Goal: Check status

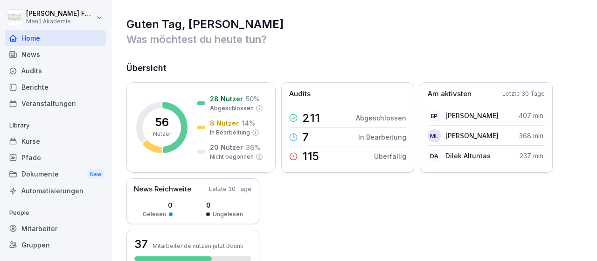
click at [42, 226] on div "Mitarbeiter" at bounding box center [56, 228] width 102 height 16
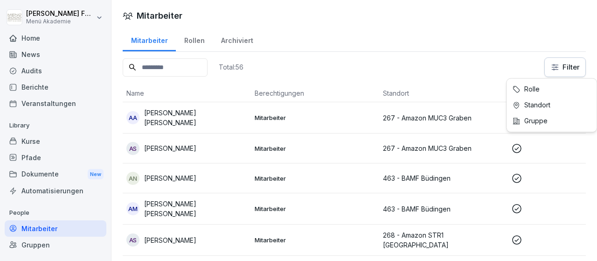
click at [557, 62] on html "[PERSON_NAME] Menü Akademie Home News Audits Berichte Veranstaltungen Library K…" at bounding box center [298, 130] width 597 height 261
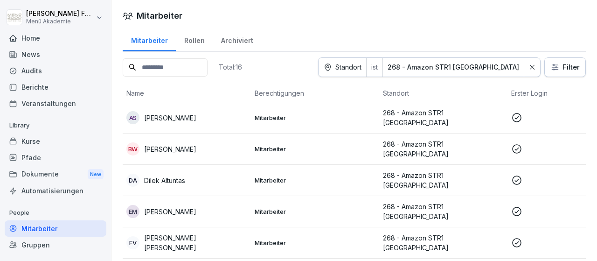
click at [449, 142] on p "268 - Amazon STR1 [GEOGRAPHIC_DATA]" at bounding box center [443, 149] width 121 height 20
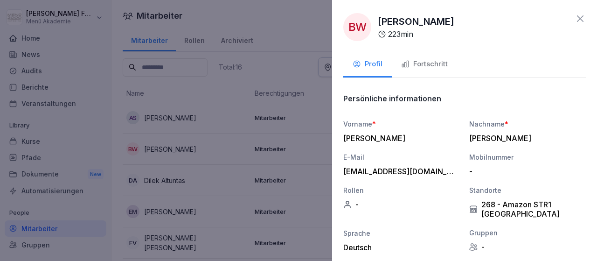
click at [429, 61] on div "Fortschritt" at bounding box center [424, 64] width 47 height 11
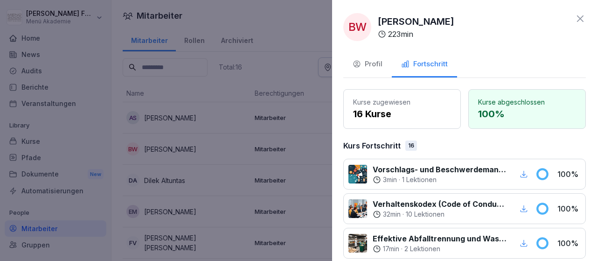
click at [321, 148] on div at bounding box center [298, 130] width 597 height 261
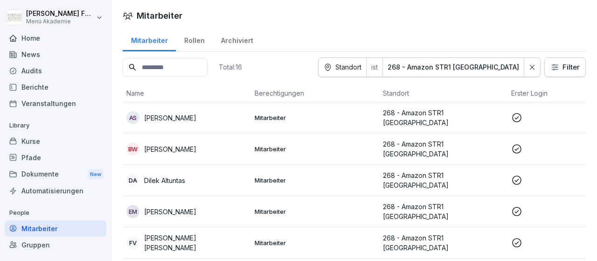
click at [516, 178] on icon at bounding box center [517, 180] width 11 height 11
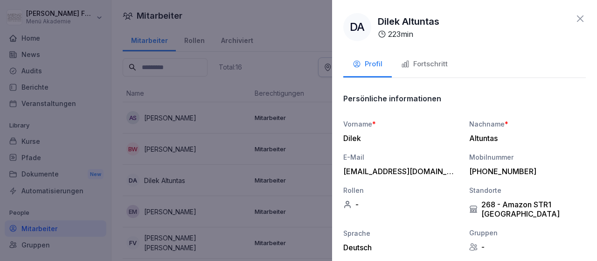
click at [428, 63] on div "Fortschritt" at bounding box center [424, 64] width 47 height 11
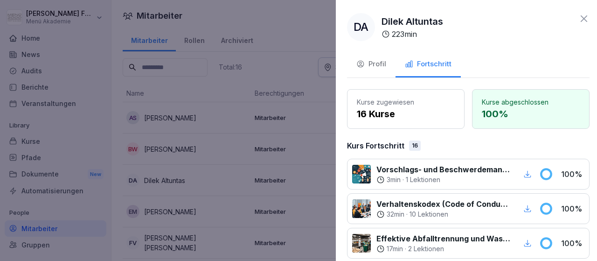
click at [323, 168] on div at bounding box center [298, 130] width 597 height 261
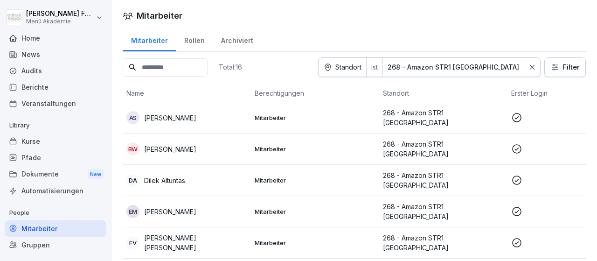
click at [514, 206] on icon at bounding box center [517, 211] width 11 height 11
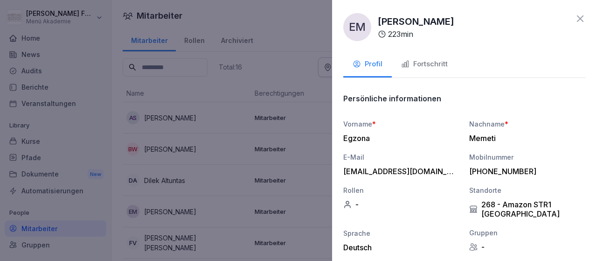
click at [429, 63] on div "Fortschritt" at bounding box center [424, 64] width 47 height 11
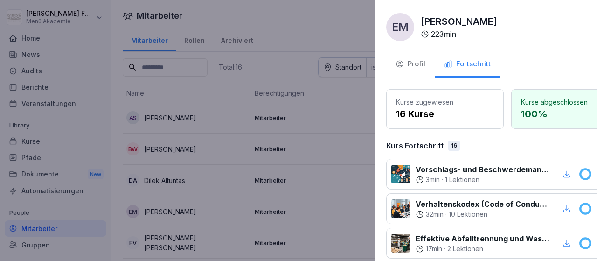
click at [325, 196] on div at bounding box center [298, 130] width 597 height 261
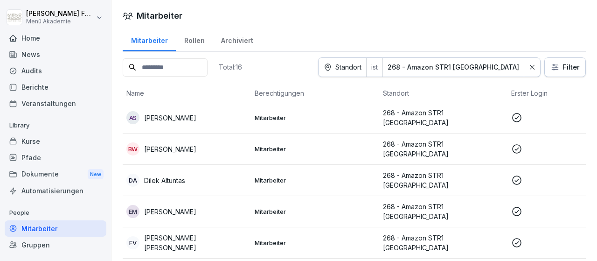
click at [516, 238] on icon at bounding box center [516, 242] width 9 height 9
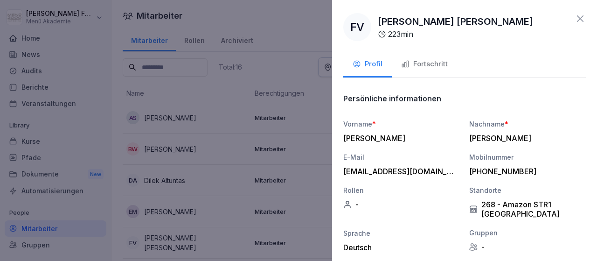
click at [431, 63] on div "Fortschritt" at bounding box center [424, 64] width 47 height 11
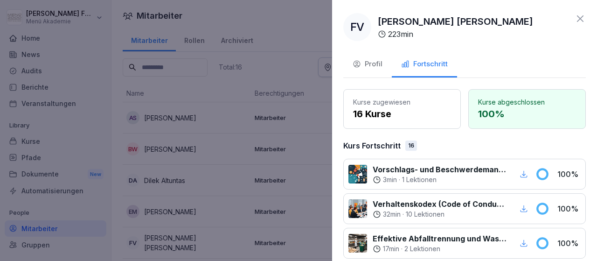
click at [322, 191] on div at bounding box center [298, 130] width 597 height 261
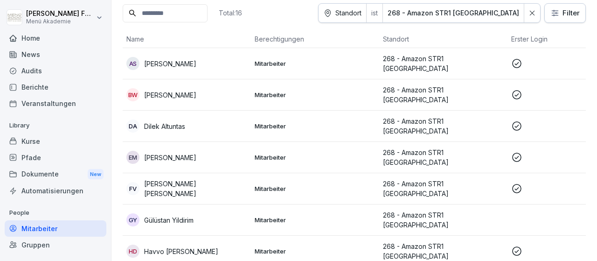
scroll to position [108, 0]
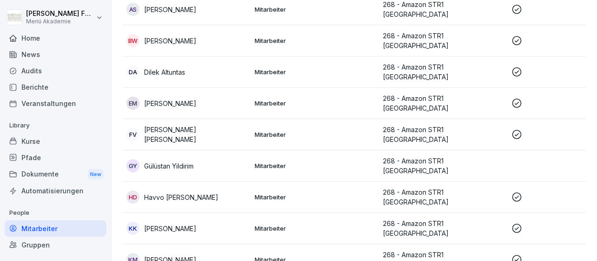
click at [513, 192] on icon at bounding box center [516, 196] width 9 height 9
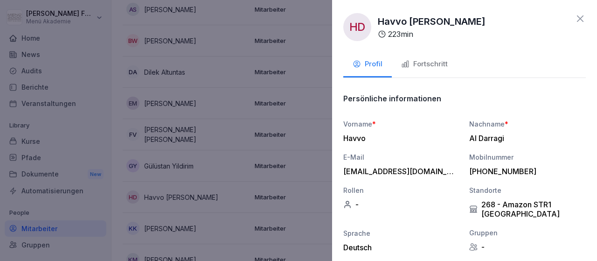
click at [428, 59] on div "Fortschritt" at bounding box center [424, 64] width 47 height 11
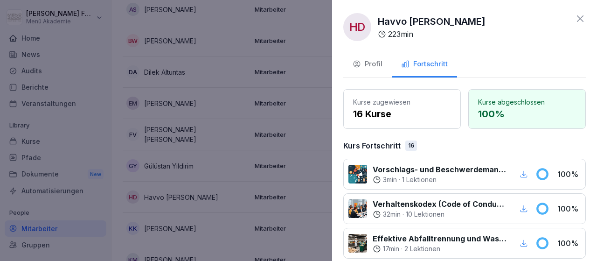
click at [310, 179] on div at bounding box center [298, 130] width 597 height 261
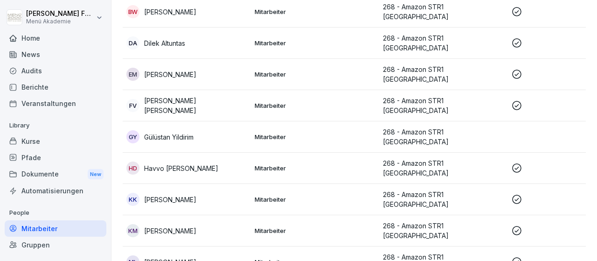
scroll to position [162, 0]
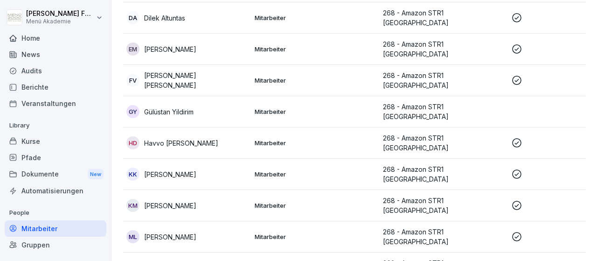
click at [515, 200] on icon at bounding box center [517, 205] width 11 height 11
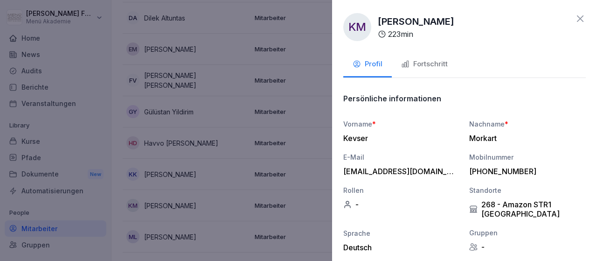
click at [437, 62] on div "Fortschritt" at bounding box center [424, 64] width 47 height 11
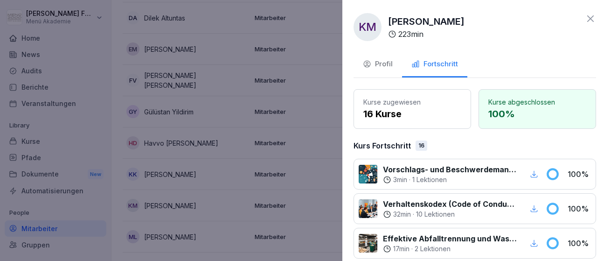
click at [319, 188] on div at bounding box center [298, 130] width 597 height 261
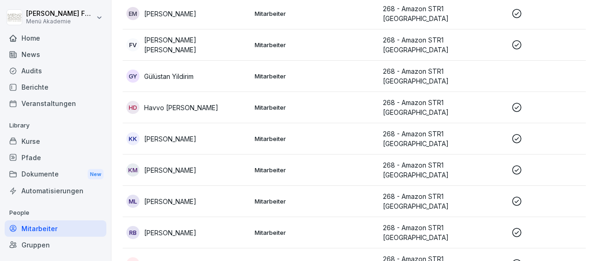
scroll to position [217, 0]
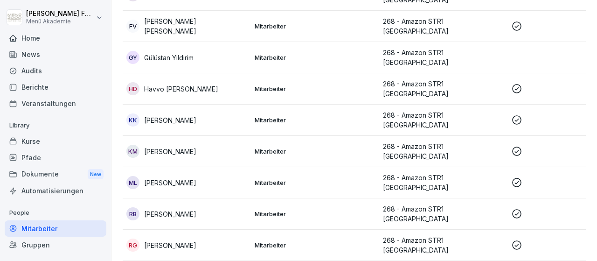
click at [519, 177] on icon at bounding box center [517, 182] width 11 height 11
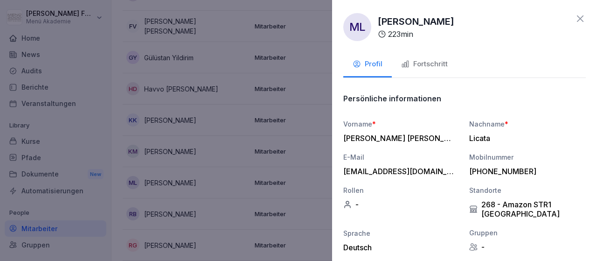
click at [425, 62] on div "Fortschritt" at bounding box center [424, 64] width 47 height 11
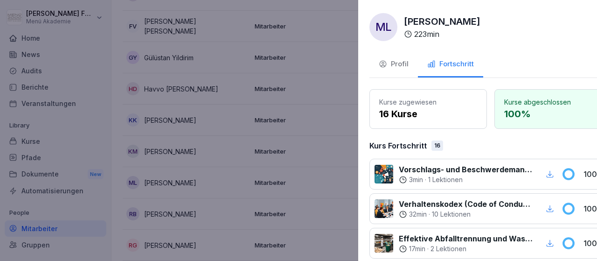
click at [329, 160] on div at bounding box center [298, 130] width 597 height 261
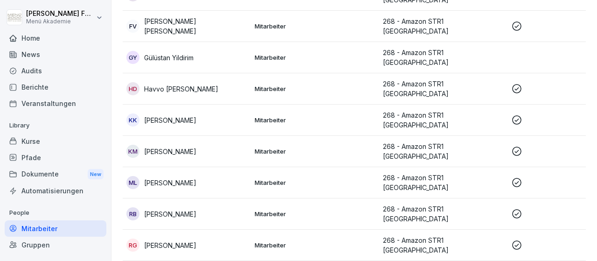
click at [516, 208] on icon at bounding box center [517, 213] width 11 height 11
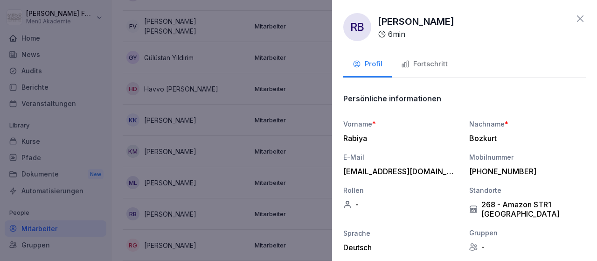
click at [430, 63] on div "Fortschritt" at bounding box center [424, 64] width 47 height 11
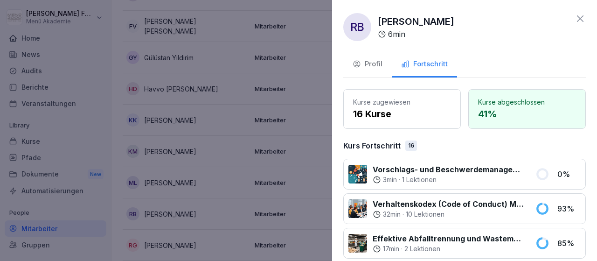
click at [314, 185] on div at bounding box center [298, 130] width 597 height 261
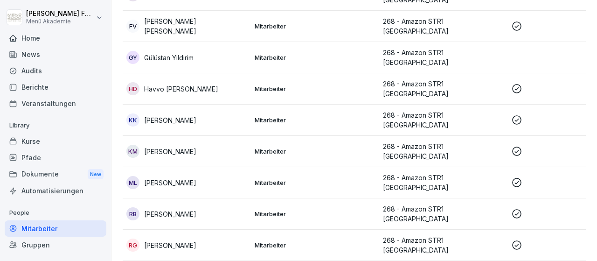
click at [520, 239] on icon at bounding box center [517, 244] width 11 height 11
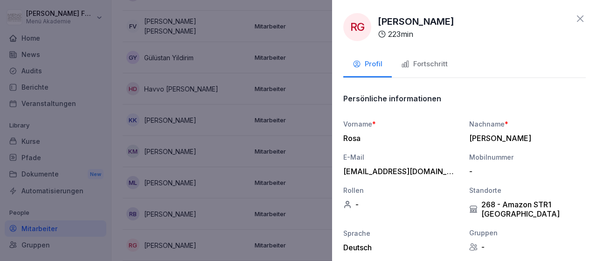
click at [432, 63] on div "Fortschritt" at bounding box center [424, 64] width 47 height 11
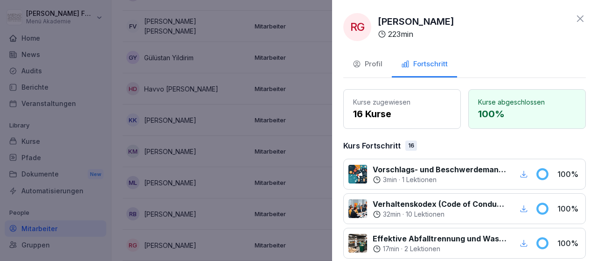
click at [319, 225] on div at bounding box center [298, 130] width 597 height 261
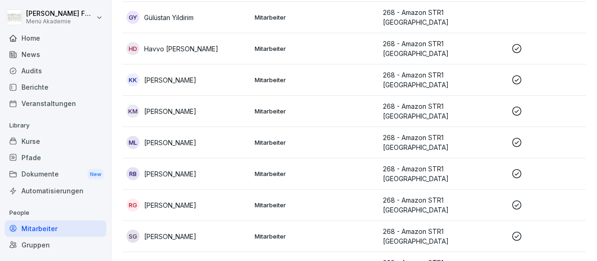
scroll to position [271, 0]
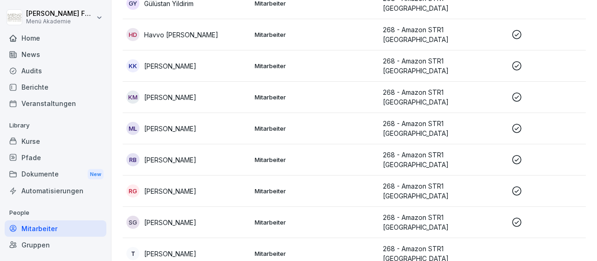
click at [517, 217] on icon at bounding box center [517, 222] width 11 height 11
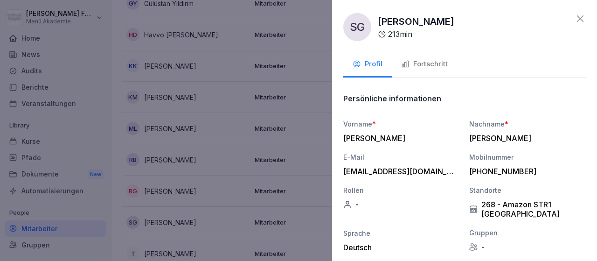
click at [431, 63] on div "Fortschritt" at bounding box center [424, 64] width 47 height 11
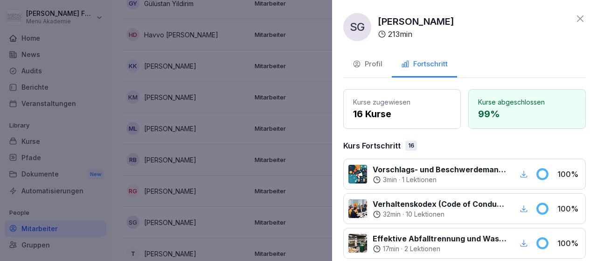
click at [322, 168] on div at bounding box center [298, 130] width 597 height 261
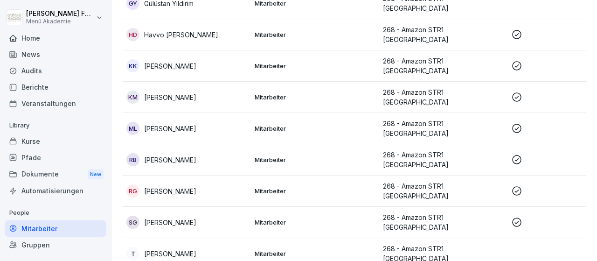
click at [451, 212] on p "268 - Amazon STR1 [GEOGRAPHIC_DATA]" at bounding box center [443, 222] width 121 height 20
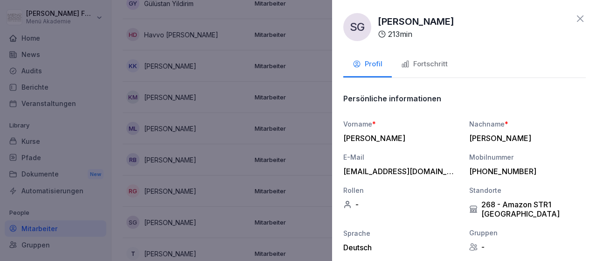
click at [431, 64] on div "Fortschritt" at bounding box center [424, 64] width 47 height 11
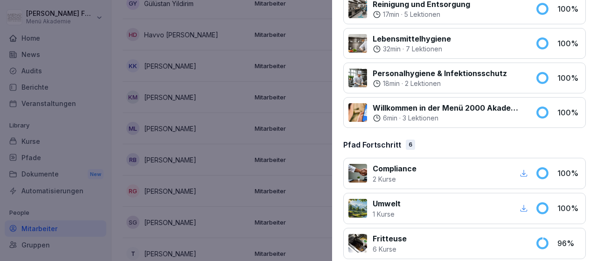
scroll to position [634, 0]
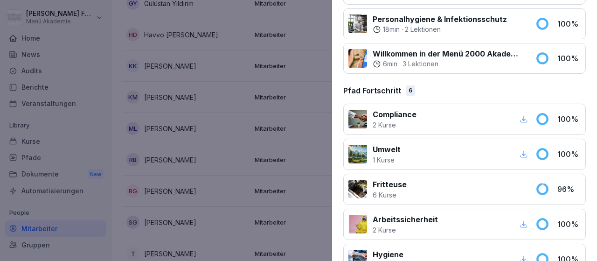
click at [384, 190] on p "6 Kurse" at bounding box center [390, 195] width 34 height 10
click at [312, 196] on div at bounding box center [298, 130] width 597 height 261
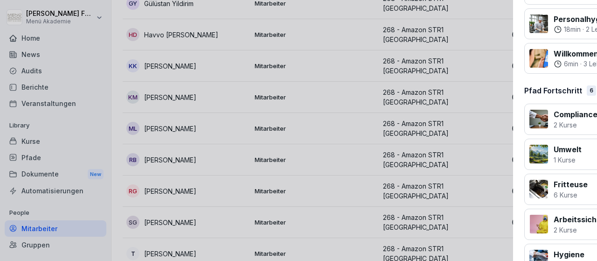
scroll to position [271, 0]
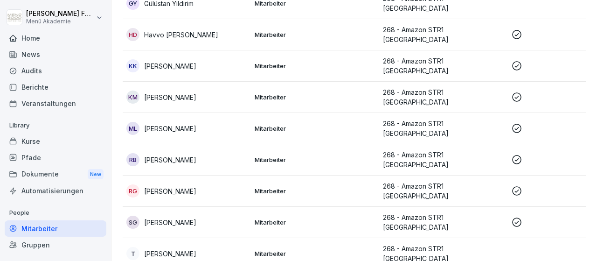
click at [180, 155] on p "[PERSON_NAME]" at bounding box center [170, 160] width 52 height 10
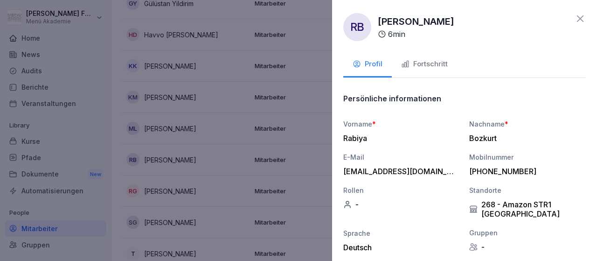
click at [428, 68] on div "Fortschritt" at bounding box center [424, 64] width 47 height 11
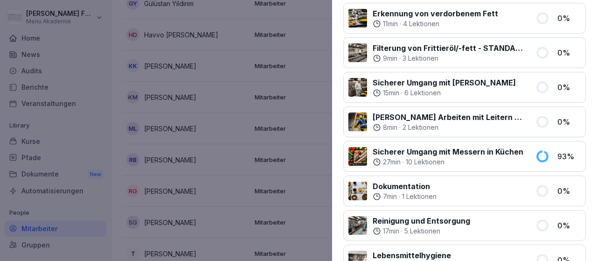
scroll to position [0, 0]
